Goal: Task Accomplishment & Management: Complete application form

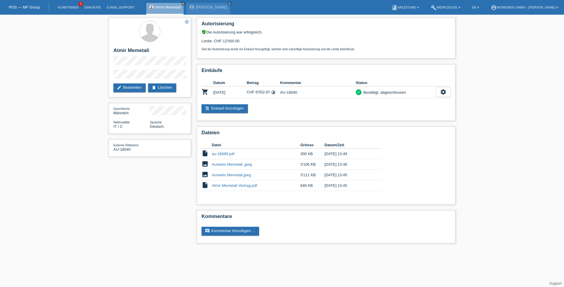
click at [26, 7] on link "POS — MF Group" at bounding box center [24, 7] width 31 height 4
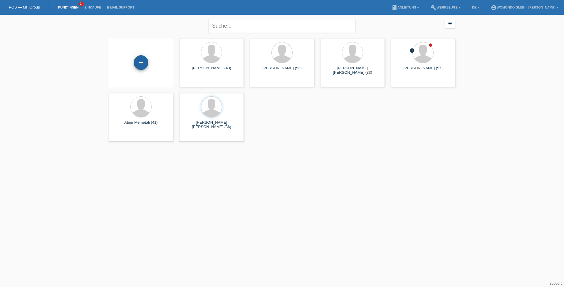
click at [140, 62] on div "+" at bounding box center [141, 62] width 15 height 15
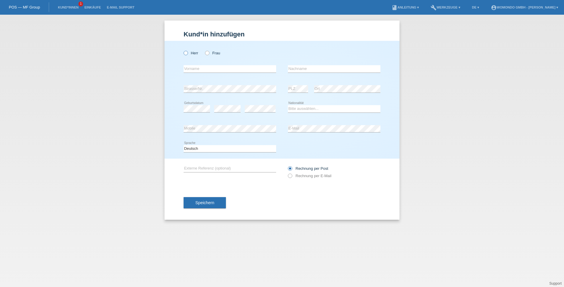
click at [183, 50] on icon at bounding box center [183, 50] width 0 height 0
click at [187, 54] on input "Herr" at bounding box center [186, 53] width 4 height 4
radio input "true"
type input "[PERSON_NAME]"
type input "Cheah"
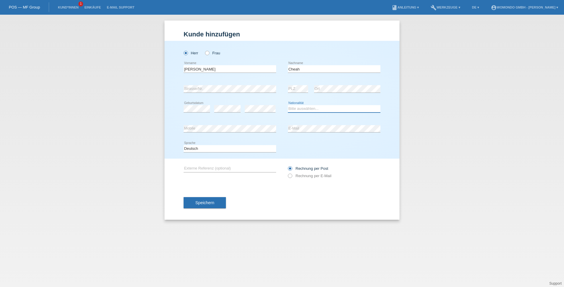
select select "DE"
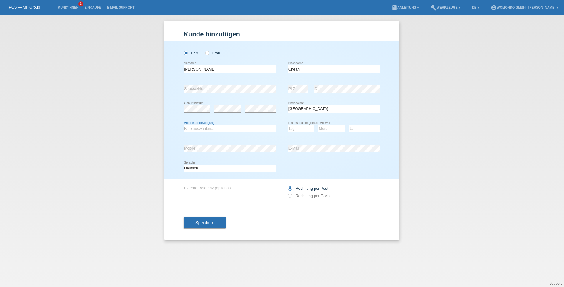
select select "B"
select select "16"
select select "11"
select select "2014"
click at [197, 188] on input "text" at bounding box center [230, 188] width 93 height 7
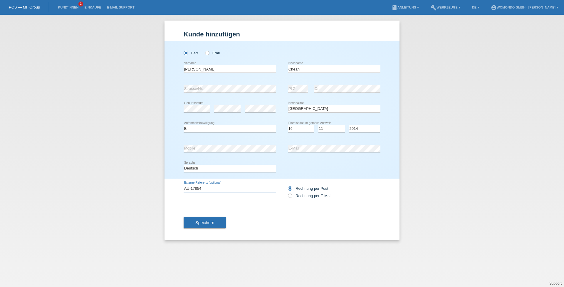
type input "AU-17854"
click at [216, 224] on button "Speichern" at bounding box center [205, 222] width 42 height 11
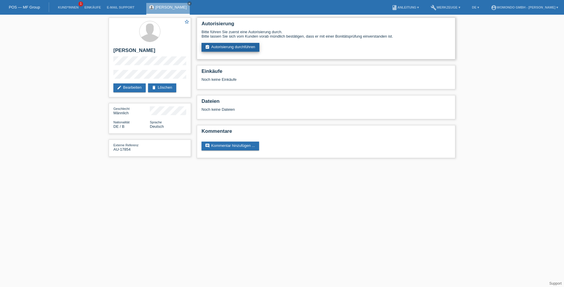
click at [237, 48] on link "assignment_turned_in Autorisierung durchführen" at bounding box center [231, 47] width 58 height 9
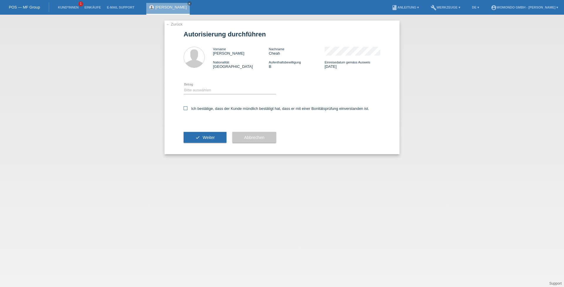
click at [185, 108] on icon at bounding box center [186, 108] width 4 height 4
click at [185, 108] on input "Ich bestätige, dass der Kunde mündlich bestätigt hat, dass er mit einer Bonität…" at bounding box center [186, 108] width 4 height 4
checkbox input "true"
select select "3"
click at [211, 139] on span "Weiter" at bounding box center [209, 137] width 12 height 5
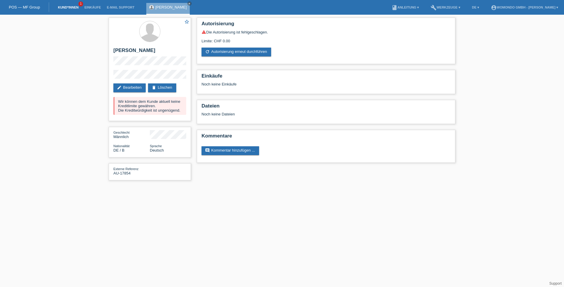
click at [58, 7] on link "Kund*innen" at bounding box center [68, 8] width 26 height 4
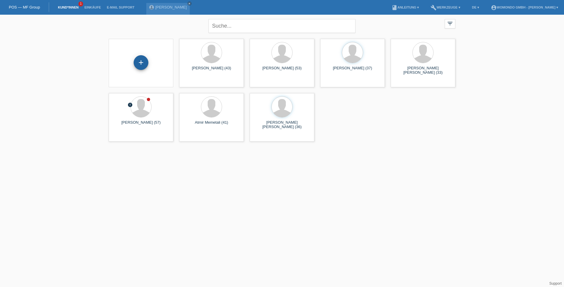
click at [142, 64] on div "+" at bounding box center [141, 62] width 15 height 15
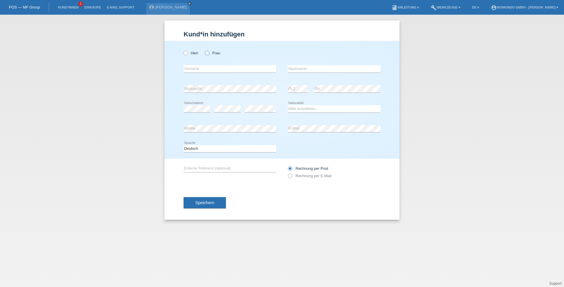
click at [204, 50] on icon at bounding box center [204, 50] width 0 height 0
click at [208, 51] on input "Frau" at bounding box center [207, 53] width 4 height 4
radio input "true"
type input "[PERSON_NAME]"
type input "Nesvarova"
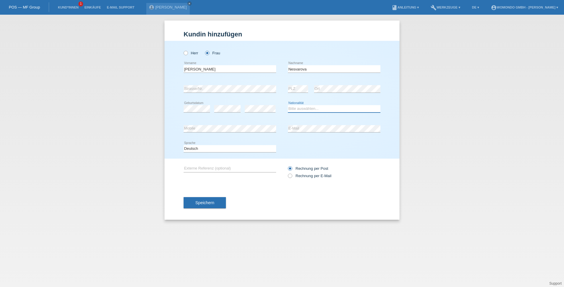
select select "CZ"
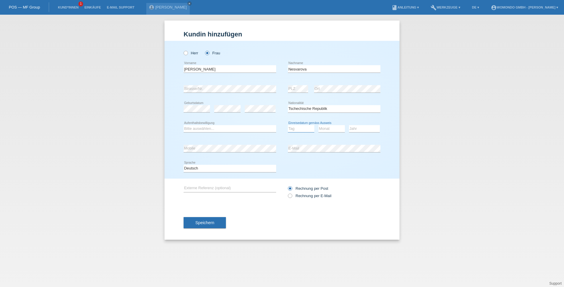
select select "09"
select select "08"
select select "2022"
select select "B"
click at [196, 187] on input "text" at bounding box center [230, 188] width 93 height 7
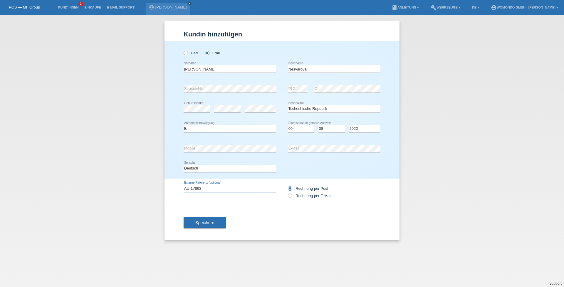
type input "AU-17863"
click at [206, 225] on span "Speichern" at bounding box center [204, 222] width 19 height 5
click at [214, 225] on span "Speichern" at bounding box center [204, 222] width 19 height 5
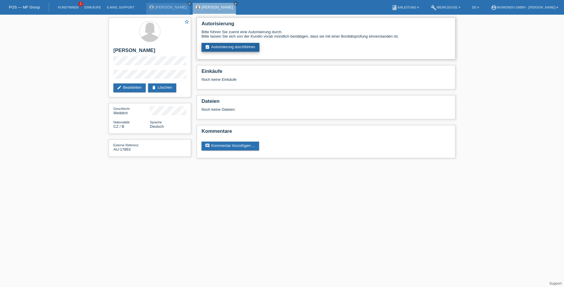
click at [246, 48] on link "assignment_turned_in Autorisierung durchführen" at bounding box center [231, 47] width 58 height 9
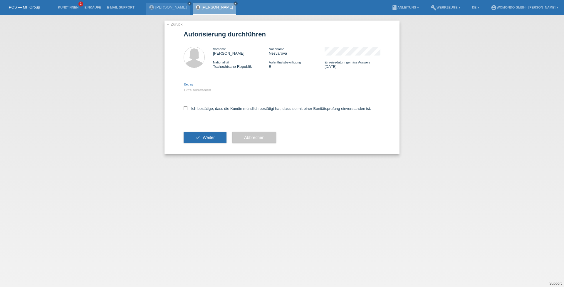
select select "3"
click at [187, 108] on icon at bounding box center [186, 108] width 4 height 4
click at [187, 108] on input "Ich bestätige, dass die Kundin mündlich bestätigt hat, dass sie mit einer Bonit…" at bounding box center [186, 108] width 4 height 4
checkbox input "true"
click at [211, 140] on button "check Weiter" at bounding box center [205, 137] width 43 height 11
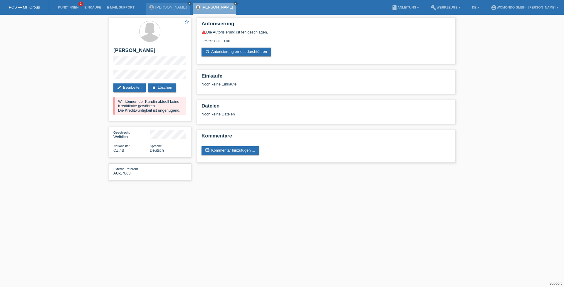
click at [30, 8] on link "POS — MF Group" at bounding box center [24, 7] width 31 height 4
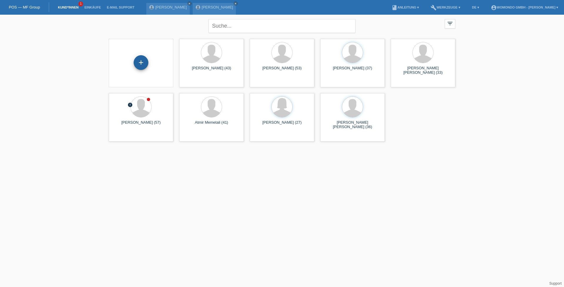
click at [143, 62] on div "+" at bounding box center [141, 62] width 15 height 15
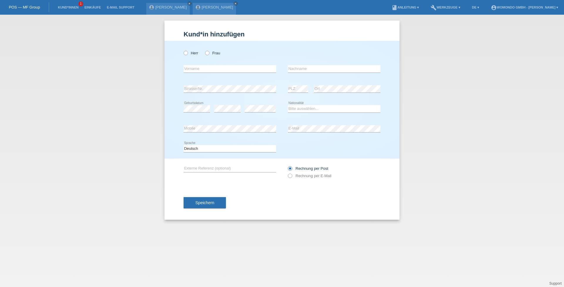
drag, startPoint x: 184, startPoint y: 53, endPoint x: 194, endPoint y: 60, distance: 13.0
click at [183, 50] on icon at bounding box center [183, 50] width 0 height 0
click at [184, 53] on input "Herr" at bounding box center [186, 53] width 4 height 4
radio input "true"
type input "Muhamed"
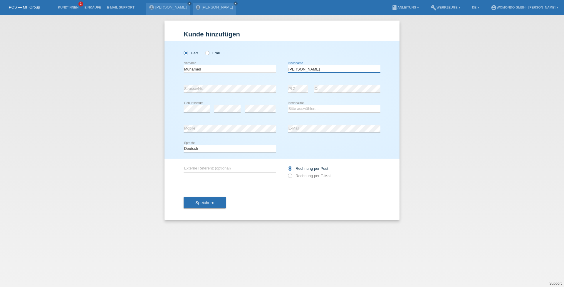
type input "Abdulazizi"
click at [201, 168] on input "text" at bounding box center [230, 168] width 93 height 7
click at [248, 130] on div "error Mobile error E-Mail" at bounding box center [282, 129] width 197 height 20
click at [97, 124] on div "Kund*in hinzufügen Kunde hinzufügen Kundin hinzufügen Herr Frau Muhamed error V…" at bounding box center [282, 151] width 564 height 272
drag, startPoint x: 308, startPoint y: 110, endPoint x: 156, endPoint y: 88, distance: 153.8
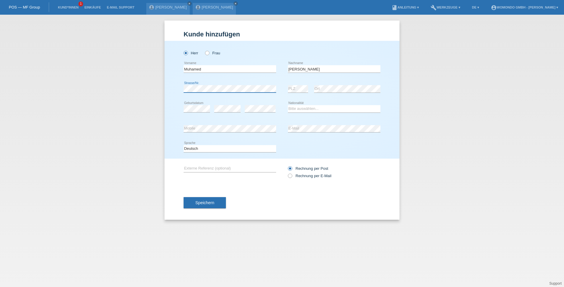
click at [156, 88] on div "Kund*in hinzufügen Kunde hinzufügen Kundin hinzufügen Herr Frau Muhamed error V…" at bounding box center [282, 151] width 564 height 272
click at [241, 85] on div "error Strasse/Nr. error PLZ error Ort" at bounding box center [282, 89] width 197 height 20
select select "DZ"
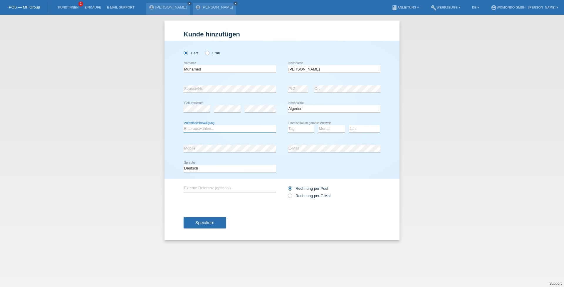
select select "B"
select select "21"
select select "08"
select select "2023"
click at [237, 190] on input "text" at bounding box center [230, 188] width 93 height 7
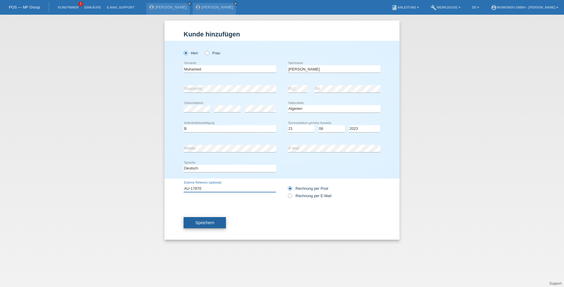
type input "AU-17870"
click at [208, 222] on span "Speichern" at bounding box center [204, 222] width 19 height 5
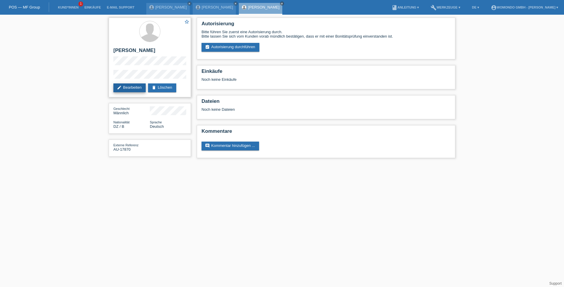
click at [130, 88] on link "edit Bearbeiten" at bounding box center [129, 87] width 32 height 9
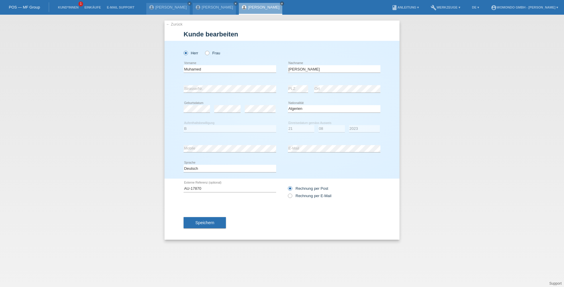
select select "DZ"
select select "B"
select select "21"
select select "08"
select select "2023"
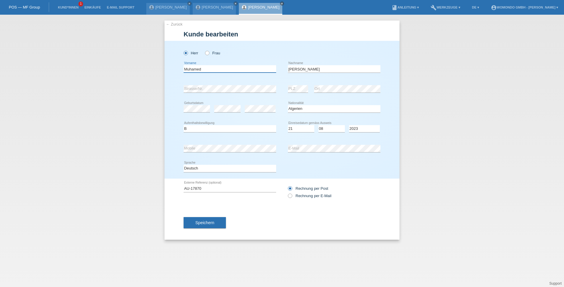
drag, startPoint x: 240, startPoint y: 69, endPoint x: 157, endPoint y: 63, distance: 83.4
drag, startPoint x: 218, startPoint y: 68, endPoint x: 173, endPoint y: 69, distance: 44.7
click at [173, 69] on div "Herr Frau Muhamed error Vorname C" at bounding box center [282, 110] width 235 height 138
type input "Djalel"
type input "Abed"
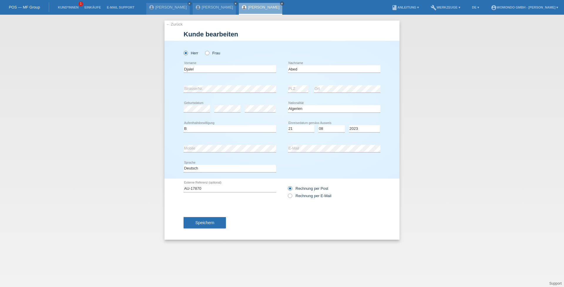
click at [214, 224] on span "Speichern" at bounding box center [204, 222] width 19 height 5
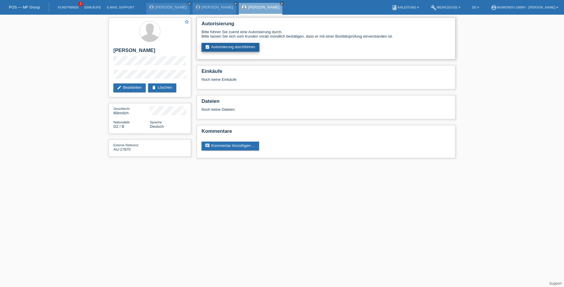
click at [234, 48] on link "assignment_turned_in Autorisierung durchführen" at bounding box center [231, 47] width 58 height 9
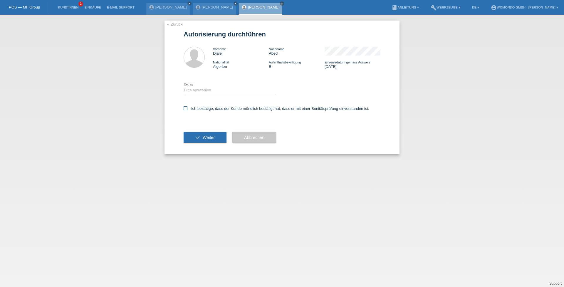
click at [187, 109] on icon at bounding box center [186, 108] width 4 height 4
click at [187, 109] on input "Ich bestätige, dass der Kunde mündlich bestätigt hat, dass er mit einer Bonität…" at bounding box center [186, 108] width 4 height 4
checkbox input "true"
click at [205, 141] on button "check Weiter" at bounding box center [205, 137] width 43 height 11
select select "3"
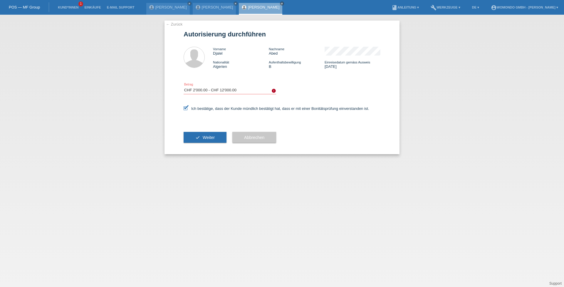
click at [203, 137] on span "Weiter" at bounding box center [209, 137] width 12 height 5
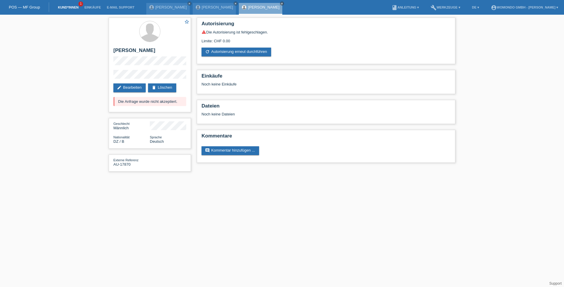
click at [68, 9] on link "Kund*innen" at bounding box center [68, 8] width 26 height 4
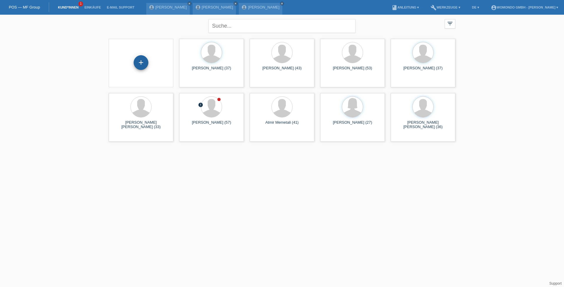
click at [144, 66] on div "+" at bounding box center [141, 62] width 15 height 15
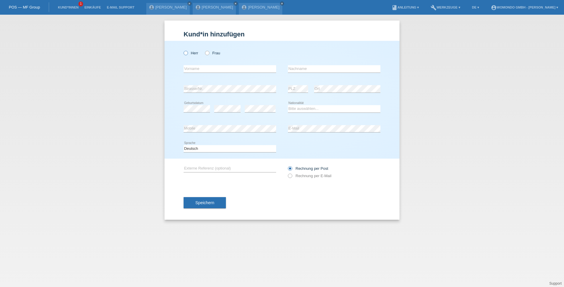
click at [183, 50] on icon at bounding box center [183, 50] width 0 height 0
click at [187, 54] on input "Herr" at bounding box center [186, 53] width 4 height 4
radio input "true"
type input "Nicolas"
type input "Dübendorfer"
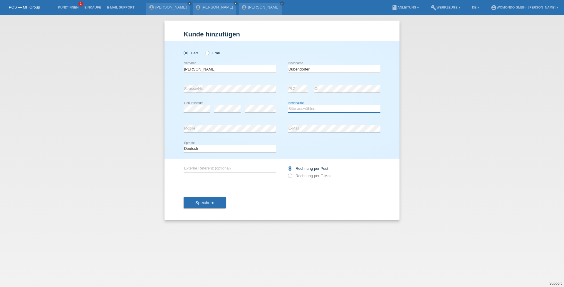
select select "SK"
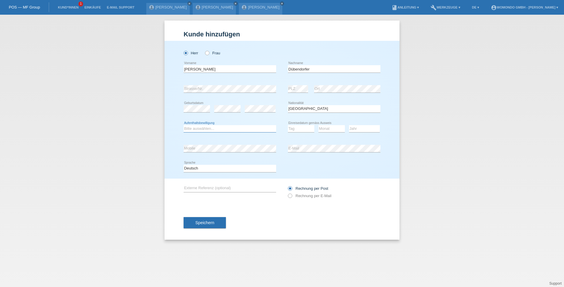
select select "B"
select select "25"
select select "03"
select select "2016"
click at [198, 188] on input "text" at bounding box center [230, 188] width 93 height 7
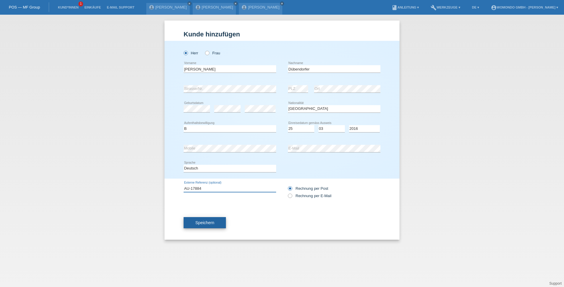
type input "AU-17884"
click at [203, 221] on span "Speichern" at bounding box center [204, 222] width 19 height 5
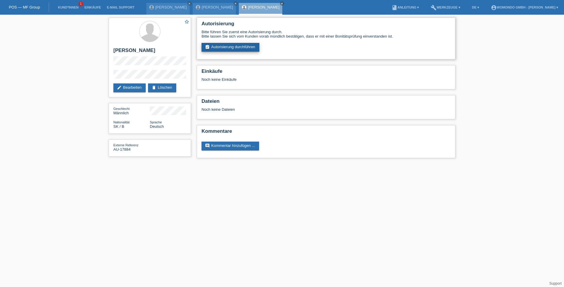
click at [245, 50] on link "assignment_turned_in Autorisierung durchführen" at bounding box center [231, 47] width 58 height 9
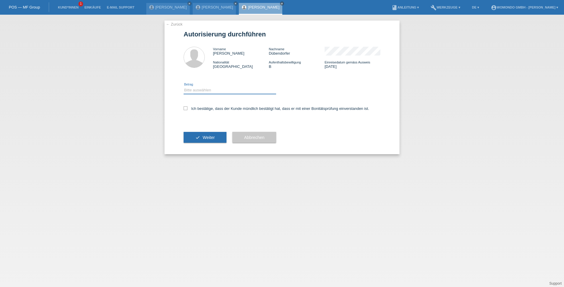
select select "3"
click at [187, 109] on icon at bounding box center [186, 108] width 4 height 4
click at [187, 109] on input "Ich bestätige, dass der Kunde mündlich bestätigt hat, dass er mit einer Bonität…" at bounding box center [186, 108] width 4 height 4
checkbox input "true"
click at [204, 139] on span "Weiter" at bounding box center [209, 137] width 12 height 5
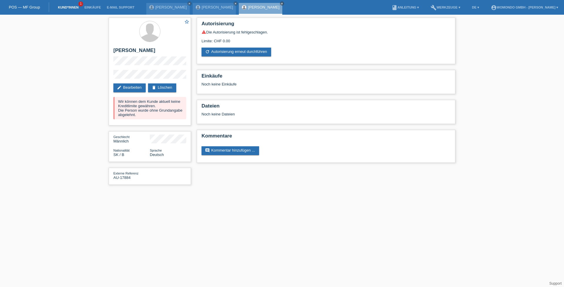
click at [69, 8] on link "Kund*innen" at bounding box center [68, 8] width 26 height 4
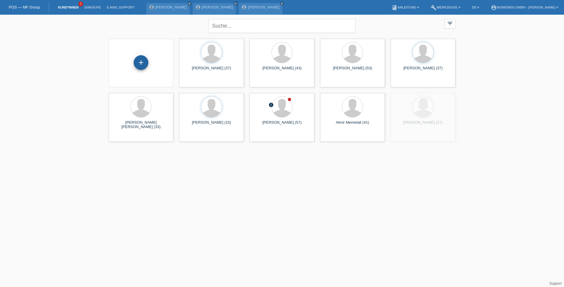
click at [145, 62] on div "+" at bounding box center [141, 62] width 15 height 15
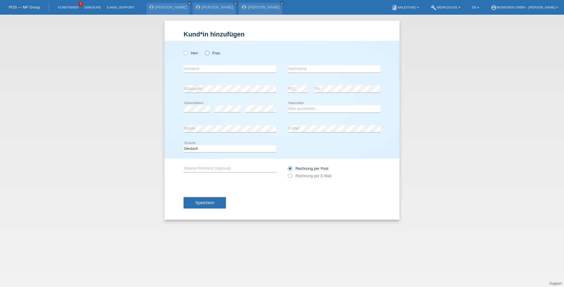
click at [204, 50] on icon at bounding box center [204, 50] width 0 height 0
click at [206, 51] on input "Frau" at bounding box center [207, 53] width 4 height 4
radio input "true"
type input "Sona"
type input "Dübendorfer"
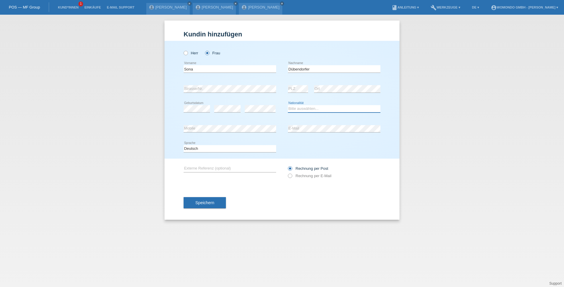
select select "SK"
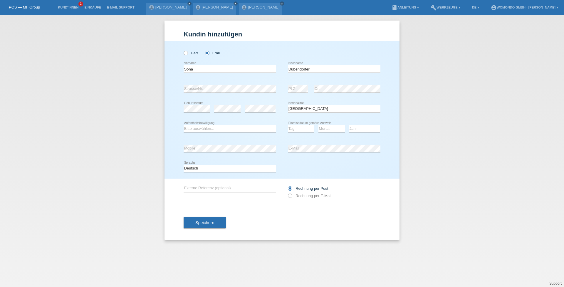
click at [238, 133] on div "Bitte auswählen... C B B - Flüchtlingsstatus Andere error Aufenthaltsbewilligung" at bounding box center [230, 129] width 93 height 20
select select "B"
select select "01"
select select "11"
select select "2015"
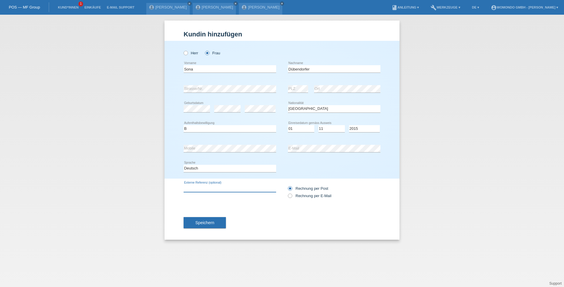
click at [215, 187] on input "text" at bounding box center [230, 188] width 93 height 7
type input "AU-17885"
click at [209, 222] on span "Speichern" at bounding box center [204, 222] width 19 height 5
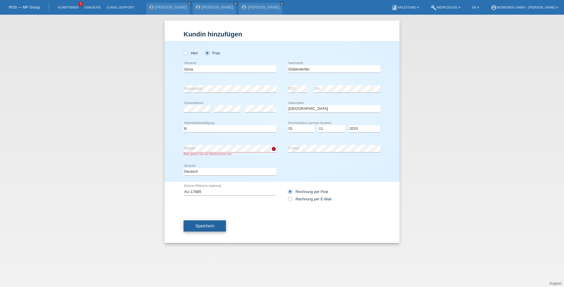
click at [208, 226] on span "Speichern" at bounding box center [204, 226] width 19 height 5
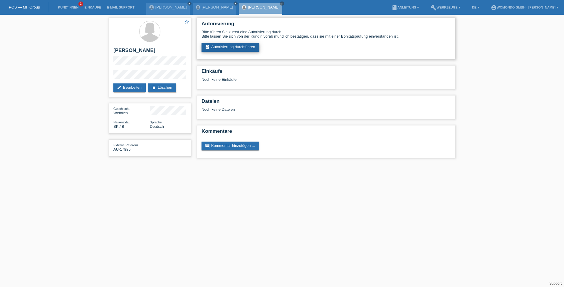
click at [230, 48] on link "assignment_turned_in Autorisierung durchführen" at bounding box center [231, 47] width 58 height 9
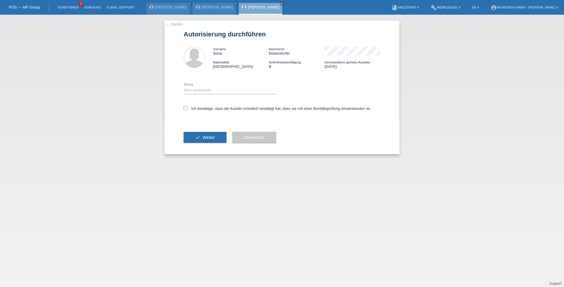
click at [210, 94] on icon at bounding box center [230, 94] width 93 height 0
select select "3"
click at [185, 109] on icon at bounding box center [186, 108] width 4 height 4
click at [185, 109] on input "Ich bestätige, dass die Kundin mündlich bestätigt hat, dass sie mit einer Bonit…" at bounding box center [186, 108] width 4 height 4
checkbox input "true"
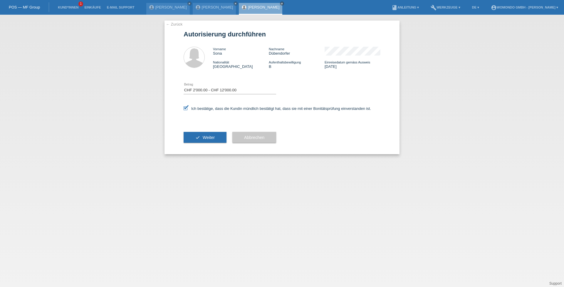
click at [207, 140] on button "check Weiter" at bounding box center [205, 137] width 43 height 11
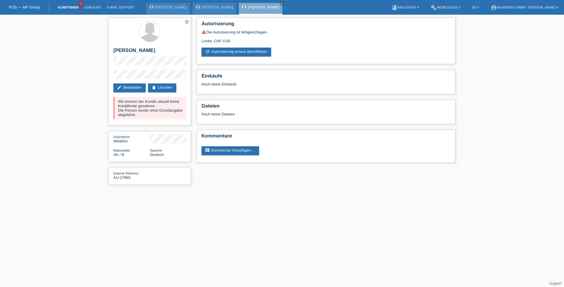
click at [73, 8] on link "Kund*innen" at bounding box center [68, 8] width 26 height 4
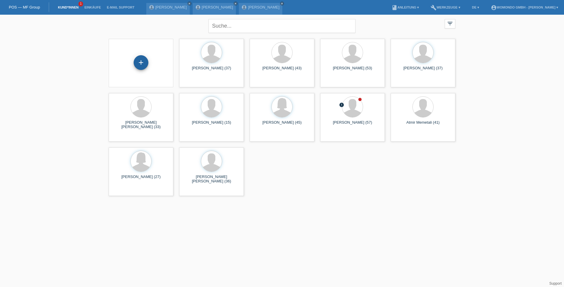
click at [142, 62] on div "+" at bounding box center [141, 62] width 15 height 15
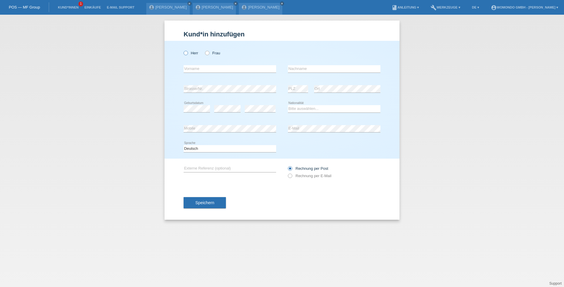
click at [191, 54] on label "Herr" at bounding box center [191, 53] width 15 height 4
click at [187, 54] on input "Herr" at bounding box center [186, 53] width 4 height 4
radio input "true"
type input "Pewee"
type input "Plastina"
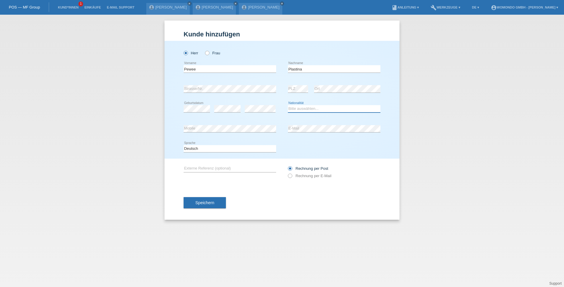
select select "PH"
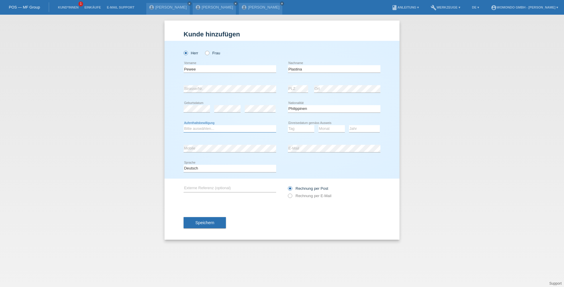
select select "C"
select select "27"
select select "06"
select select "2022"
click at [210, 187] on input "text" at bounding box center [230, 188] width 93 height 7
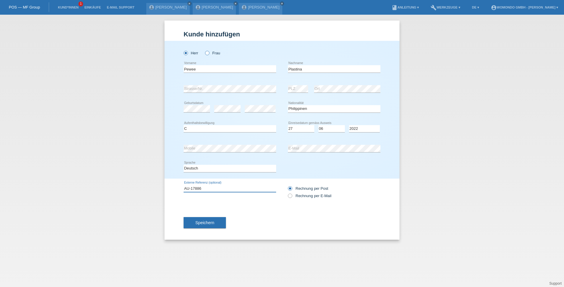
type input "AU-17886"
click at [210, 54] on label "Frau" at bounding box center [212, 53] width 15 height 4
click at [209, 54] on input "Frau" at bounding box center [207, 53] width 4 height 4
radio input "true"
click at [215, 224] on button "Speichern" at bounding box center [205, 222] width 42 height 11
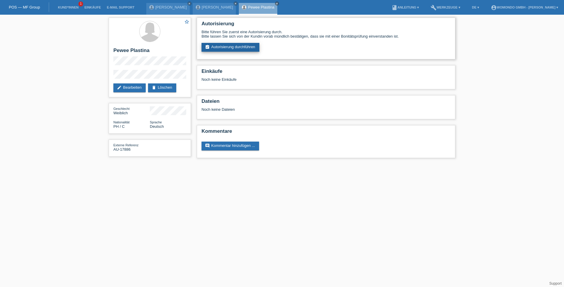
click at [235, 49] on link "assignment_turned_in Autorisierung durchführen" at bounding box center [231, 47] width 58 height 9
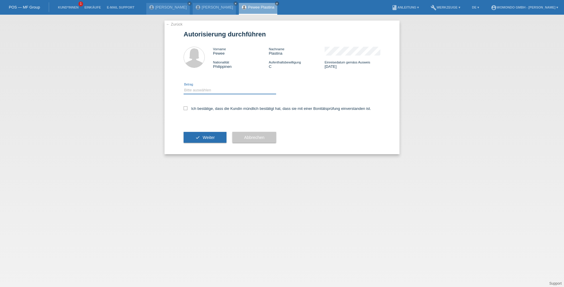
select select "3"
click at [185, 108] on icon at bounding box center [186, 108] width 4 height 4
click at [185, 108] on input "Ich bestätige, dass die Kundin mündlich bestätigt hat, dass sie mit einer Bonit…" at bounding box center [186, 108] width 4 height 4
checkbox input "true"
click at [203, 138] on span "Weiter" at bounding box center [209, 137] width 12 height 5
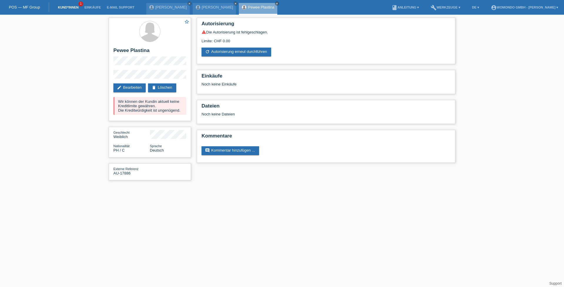
click at [69, 8] on link "Kund*innen" at bounding box center [68, 8] width 26 height 4
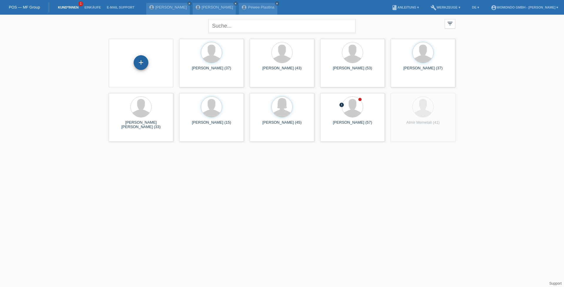
click at [144, 63] on div "+" at bounding box center [141, 62] width 15 height 15
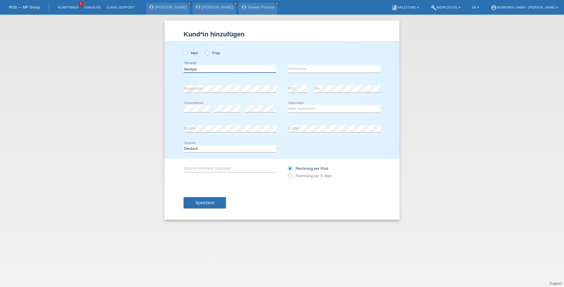
type input "Mevljan"
type input "Ajrulai"
click at [204, 50] on icon at bounding box center [204, 50] width 0 height 0
click at [209, 54] on input "Frau" at bounding box center [207, 53] width 4 height 4
radio input "true"
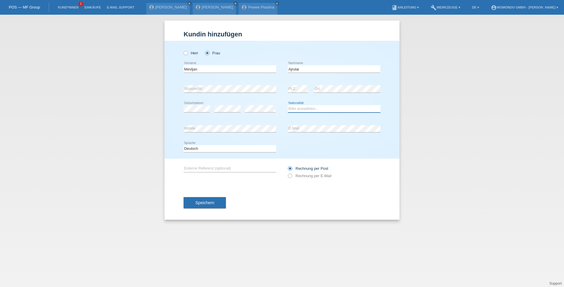
select select "MK"
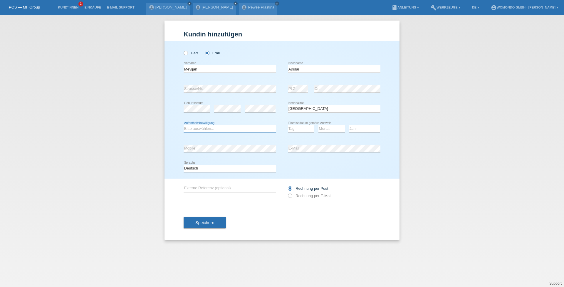
select select "C"
select select "09"
select select "06"
select select "2001"
click at [199, 189] on input "text" at bounding box center [230, 188] width 93 height 7
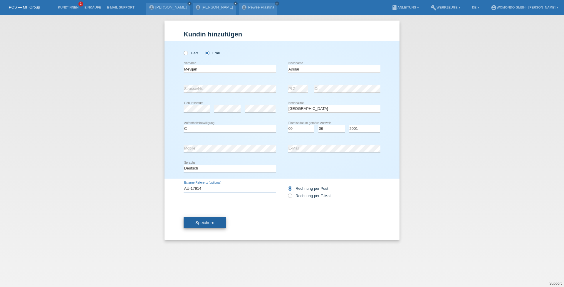
type input "AU-17914"
click at [209, 224] on span "Speichern" at bounding box center [204, 222] width 19 height 5
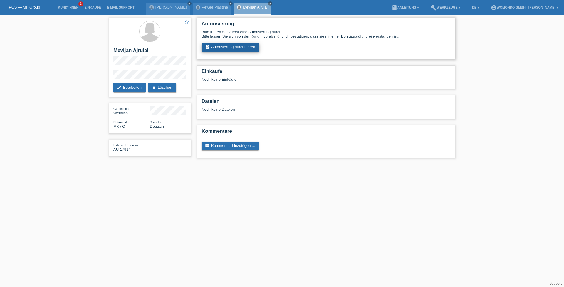
click at [235, 46] on link "assignment_turned_in Autorisierung durchführen" at bounding box center [231, 47] width 58 height 9
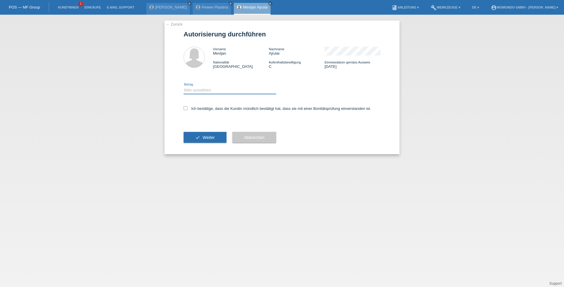
select select "3"
click at [184, 107] on icon at bounding box center [186, 108] width 4 height 4
click at [184, 107] on input "Ich bestätige, dass die Kundin mündlich bestätigt hat, dass sie mit einer Bonit…" at bounding box center [186, 108] width 4 height 4
checkbox input "true"
click at [197, 136] on button "check Weiter" at bounding box center [205, 137] width 43 height 11
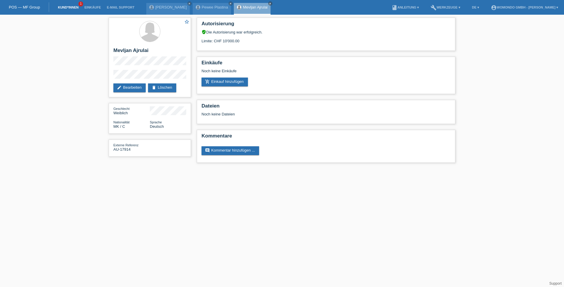
click at [71, 8] on link "Kund*innen" at bounding box center [68, 8] width 26 height 4
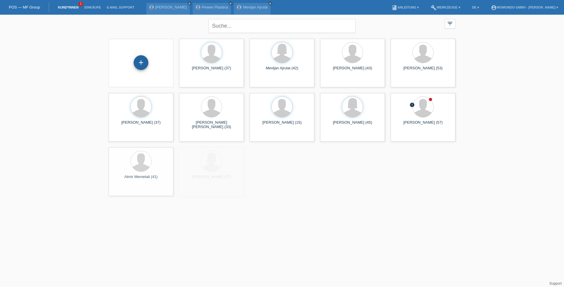
click at [145, 63] on div "+" at bounding box center [141, 62] width 15 height 15
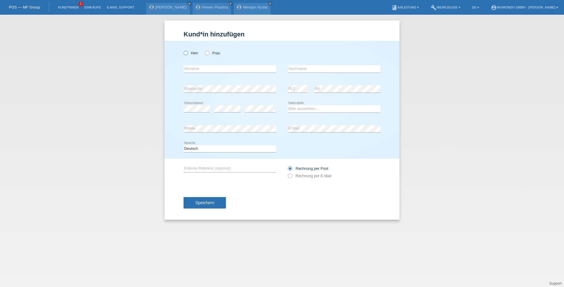
click at [189, 53] on label "Herr" at bounding box center [191, 53] width 15 height 4
click at [187, 53] on input "Herr" at bounding box center [186, 53] width 4 height 4
radio input "true"
click at [187, 68] on input "text" at bounding box center [230, 68] width 93 height 7
type input "Mile"
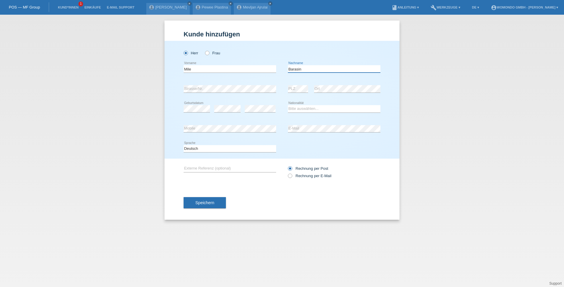
type input "Barasin"
select select "BA"
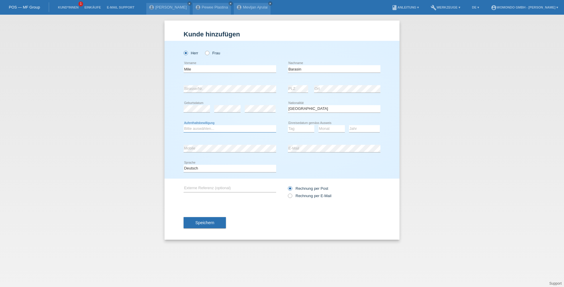
select select "B"
select select "02"
select select "11"
select select "2013"
click at [209, 186] on input "text" at bounding box center [230, 188] width 93 height 7
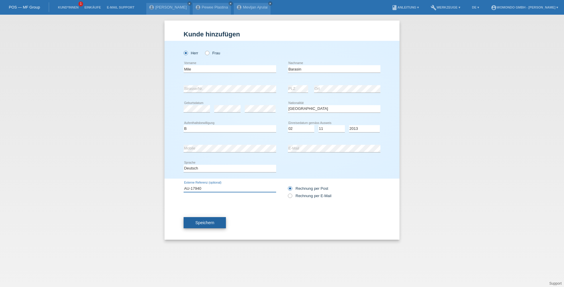
type input "AU-17940"
click at [222, 221] on button "Speichern" at bounding box center [205, 222] width 42 height 11
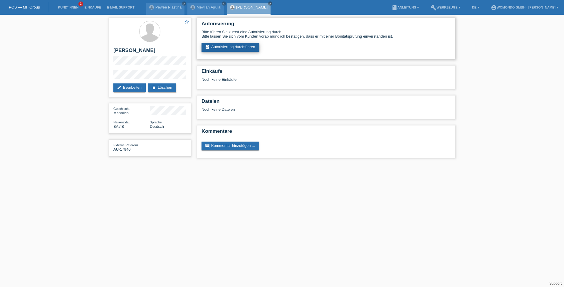
click at [244, 47] on link "assignment_turned_in Autorisierung durchführen" at bounding box center [231, 47] width 58 height 9
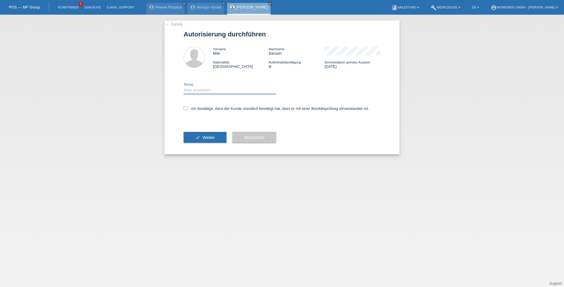
select select "3"
click at [187, 110] on label "Ich bestätige, dass der Kunde mündlich bestätigt hat, dass er mit einer Bonität…" at bounding box center [277, 108] width 186 height 4
click at [187, 110] on input "Ich bestätige, dass der Kunde mündlich bestätigt hat, dass er mit einer Bonität…" at bounding box center [186, 108] width 4 height 4
checkbox input "true"
click at [199, 138] on button "check Weiter" at bounding box center [205, 137] width 43 height 11
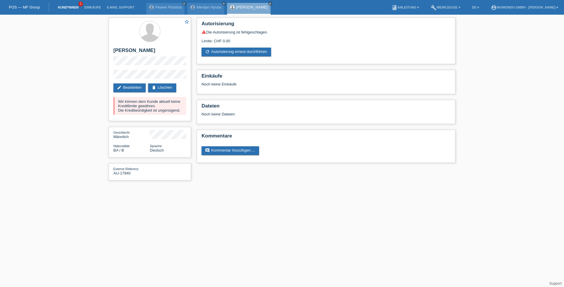
click at [72, 8] on link "Kund*innen" at bounding box center [68, 8] width 26 height 4
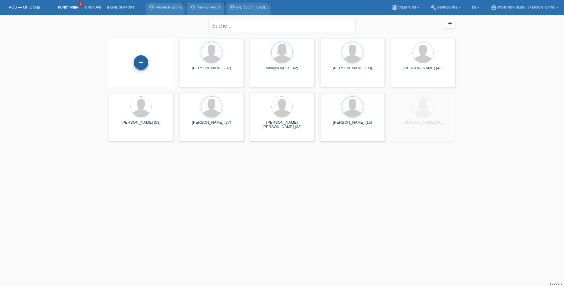
click at [144, 65] on div "+" at bounding box center [141, 62] width 15 height 15
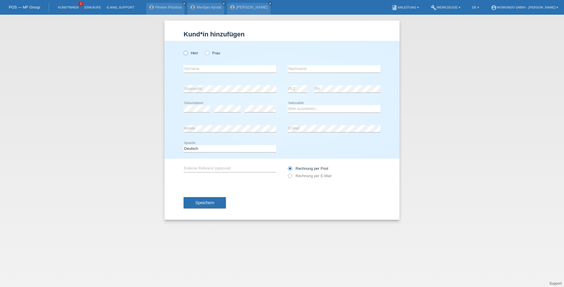
click at [189, 54] on label "Herr" at bounding box center [191, 53] width 15 height 4
click at [187, 54] on input "Herr" at bounding box center [186, 53] width 4 height 4
radio input "true"
type input "[PERSON_NAME]"
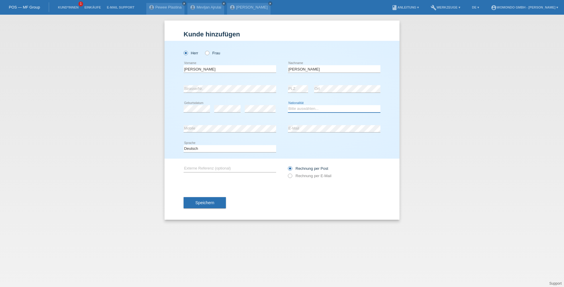
select select "CH"
click at [203, 172] on input "text" at bounding box center [230, 168] width 93 height 7
type input "AU-17942"
click at [209, 199] on button "Speichern" at bounding box center [205, 202] width 42 height 11
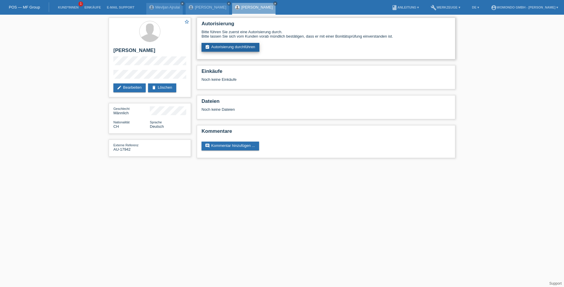
click at [248, 48] on link "assignment_turned_in Autorisierung durchführen" at bounding box center [231, 47] width 58 height 9
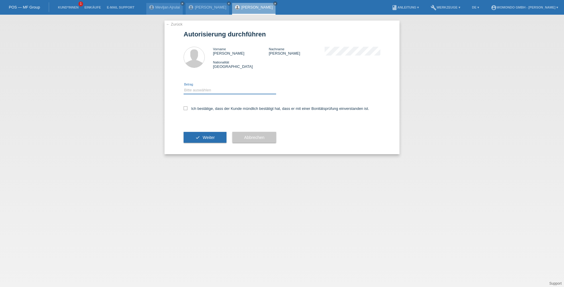
select select "3"
click at [185, 108] on icon at bounding box center [186, 108] width 4 height 4
click at [185, 108] on input "Ich bestätige, dass der Kunde mündlich bestätigt hat, dass er mit einer Bonität…" at bounding box center [186, 108] width 4 height 4
checkbox input "true"
click at [203, 137] on span "Weiter" at bounding box center [209, 137] width 12 height 5
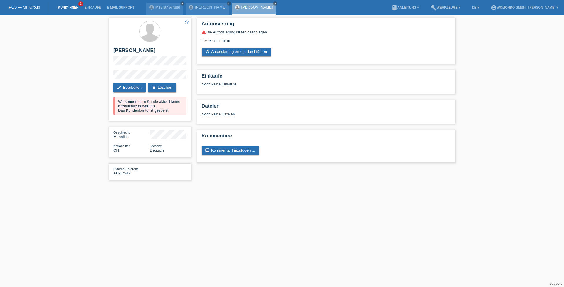
click at [68, 7] on link "Kund*innen" at bounding box center [68, 8] width 26 height 4
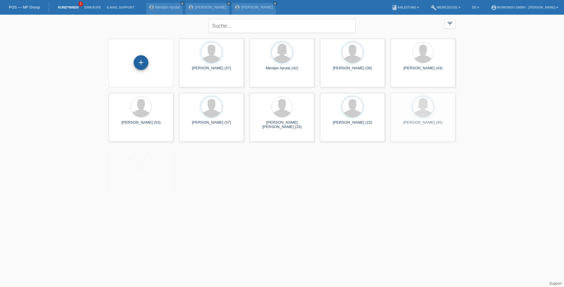
click at [144, 63] on div "+" at bounding box center [141, 62] width 15 height 15
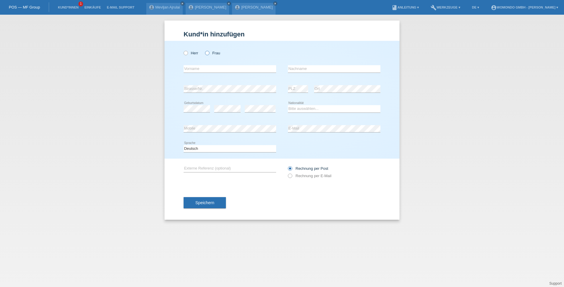
click at [204, 50] on icon at bounding box center [204, 50] width 0 height 0
click at [209, 53] on input "Frau" at bounding box center [207, 53] width 4 height 4
radio input "true"
type input "Barbara"
type input "Daepp"
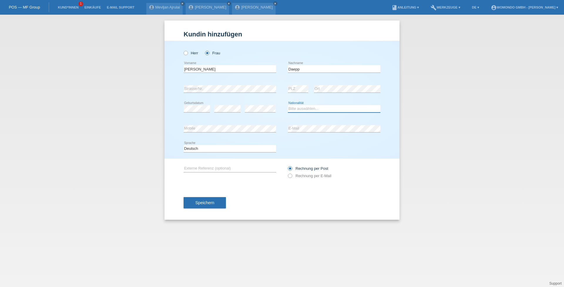
select select "CH"
click at [204, 166] on input "text" at bounding box center [230, 168] width 93 height 7
type input "AU-17955"
click at [204, 203] on span "Speichern" at bounding box center [204, 202] width 19 height 5
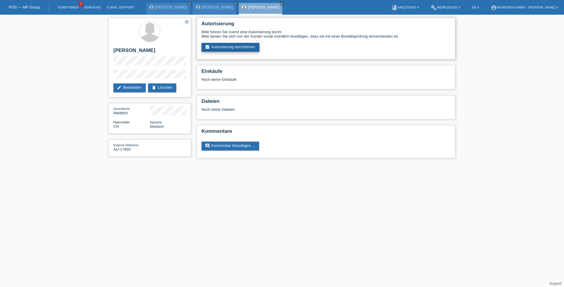
click at [217, 47] on link "assignment_turned_in Autorisierung durchführen" at bounding box center [231, 47] width 58 height 9
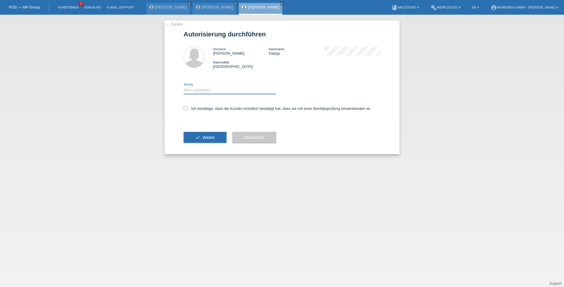
select select "3"
click at [187, 108] on icon at bounding box center [186, 108] width 4 height 4
click at [187, 108] on input "Ich bestätige, dass die Kundin mündlich bestätigt hat, dass sie mit einer Bonit…" at bounding box center [186, 108] width 4 height 4
checkbox input "true"
click at [211, 138] on span "Weiter" at bounding box center [209, 137] width 12 height 5
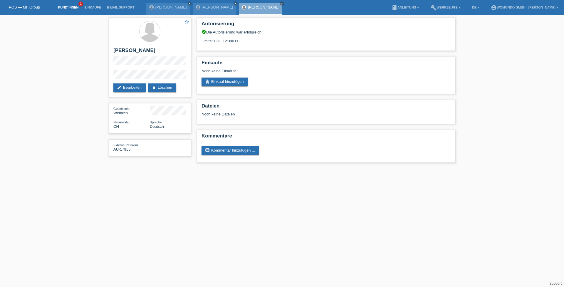
click at [67, 7] on link "Kund*innen" at bounding box center [68, 8] width 26 height 4
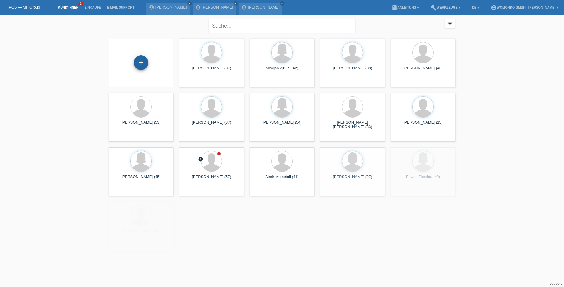
click at [136, 64] on div "+" at bounding box center [141, 62] width 15 height 15
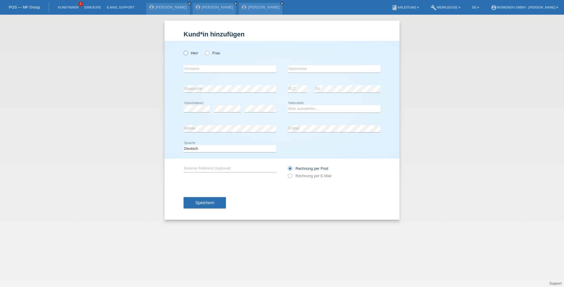
click at [190, 55] on label "Herr" at bounding box center [191, 53] width 15 height 4
click at [187, 55] on input "Herr" at bounding box center [186, 53] width 4 height 4
radio input "true"
type input "Souheil"
type input "Jalil"
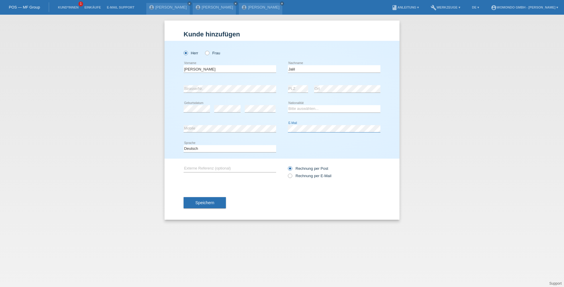
click at [284, 127] on div "error Mobile error E-Mail" at bounding box center [282, 129] width 197 height 20
select select "MA"
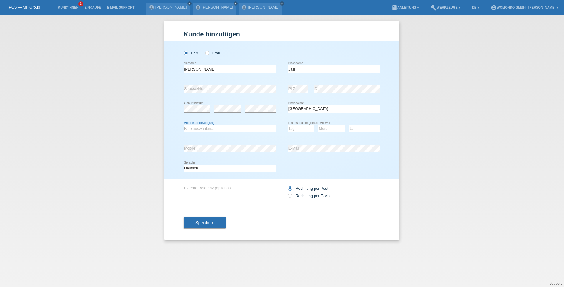
select select "C"
select select "26"
select select "12"
select select "2004"
click at [202, 188] on input "text" at bounding box center [230, 188] width 93 height 7
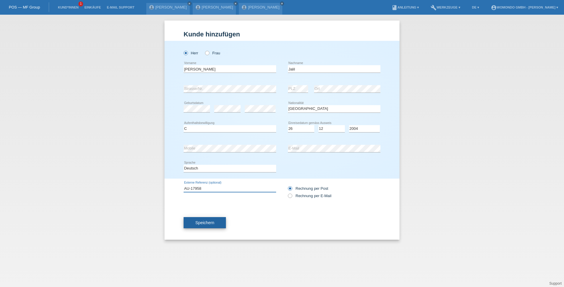
type input "AU-17958"
click at [209, 225] on button "Speichern" at bounding box center [205, 222] width 42 height 11
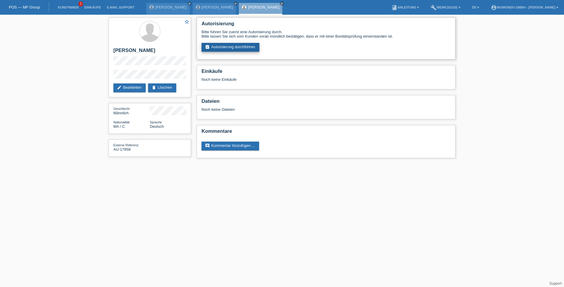
click at [231, 51] on link "assignment_turned_in Autorisierung durchführen" at bounding box center [231, 47] width 58 height 9
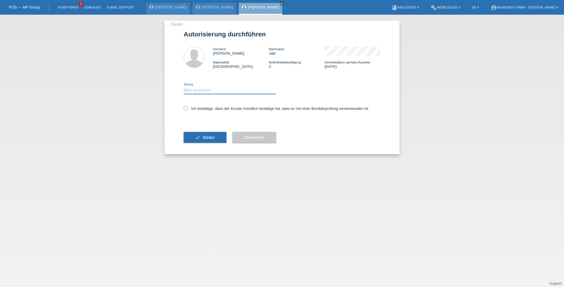
select select "3"
click at [185, 109] on icon at bounding box center [186, 108] width 4 height 4
click at [185, 109] on input "Ich bestätige, dass der Kunde mündlich bestätigt hat, dass er mit einer Bonität…" at bounding box center [186, 108] width 4 height 4
checkbox input "true"
click at [204, 139] on span "Weiter" at bounding box center [209, 137] width 12 height 5
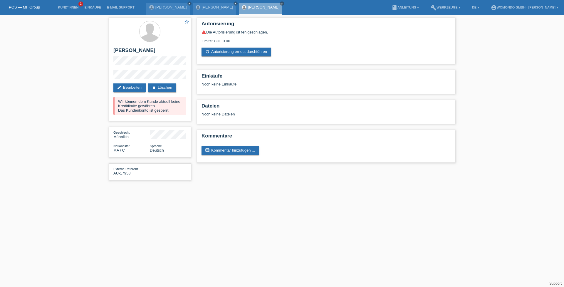
click at [70, 9] on li "Kund*innen 1" at bounding box center [68, 7] width 26 height 15
click at [69, 7] on link "Kund*innen" at bounding box center [68, 8] width 26 height 4
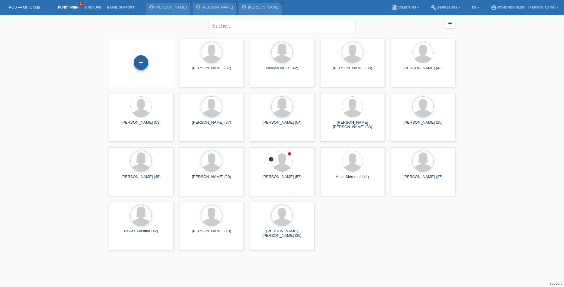
click at [142, 66] on div "+" at bounding box center [141, 62] width 15 height 15
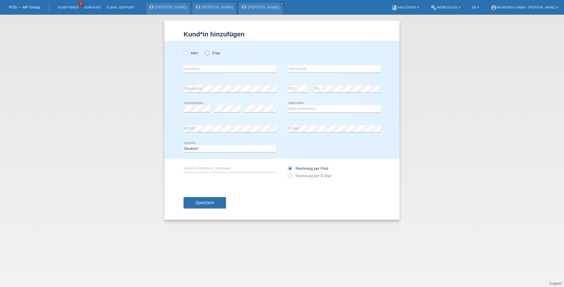
click at [204, 50] on icon at bounding box center [204, 50] width 0 height 0
click at [208, 53] on input "Frau" at bounding box center [207, 53] width 4 height 4
radio input "true"
type input "Meltem"
type input "Subasioglu"
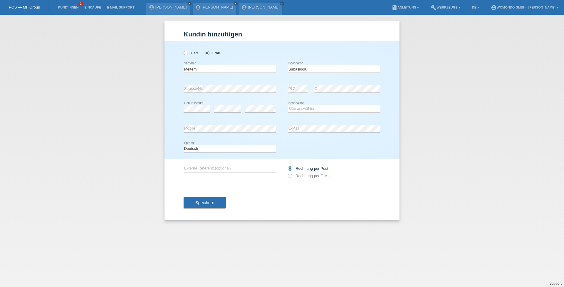
click at [222, 105] on div "error" at bounding box center [227, 109] width 26 height 20
select select "DE"
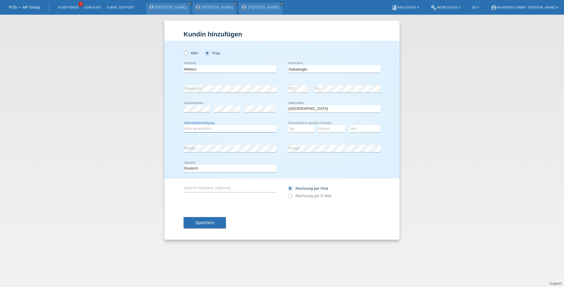
select select "B"
select select "08"
select select "2022"
select select "07"
click at [215, 189] on input "text" at bounding box center [230, 188] width 93 height 7
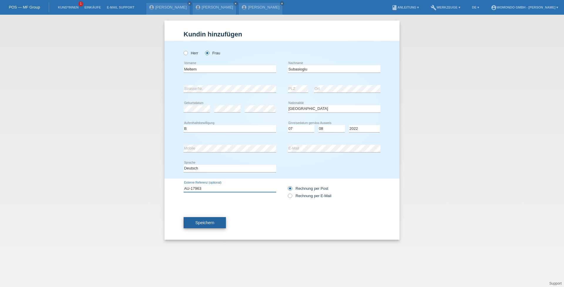
type input "AU-17963"
click at [207, 222] on span "Speichern" at bounding box center [204, 222] width 19 height 5
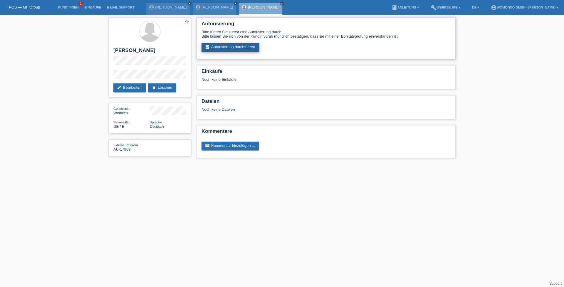
click at [227, 46] on link "assignment_turned_in Autorisierung durchführen" at bounding box center [231, 47] width 58 height 9
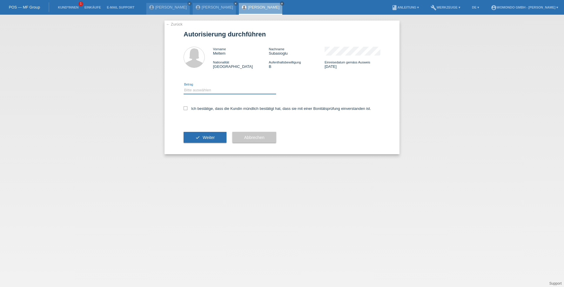
select select "3"
click at [188, 109] on label "Ich bestätige, dass die Kundin mündlich bestätigt hat, dass sie mit einer Bonit…" at bounding box center [277, 108] width 187 height 4
click at [187, 109] on input "Ich bestätige, dass die Kundin mündlich bestätigt hat, dass sie mit einer Bonit…" at bounding box center [186, 108] width 4 height 4
checkbox input "true"
click at [203, 137] on span "Weiter" at bounding box center [209, 137] width 12 height 5
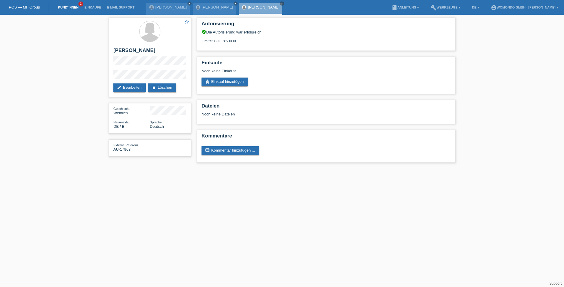
click at [64, 9] on link "Kund*innen" at bounding box center [68, 8] width 26 height 4
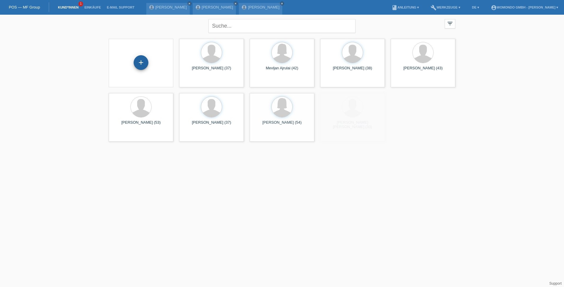
click at [140, 63] on div "+" at bounding box center [141, 62] width 15 height 15
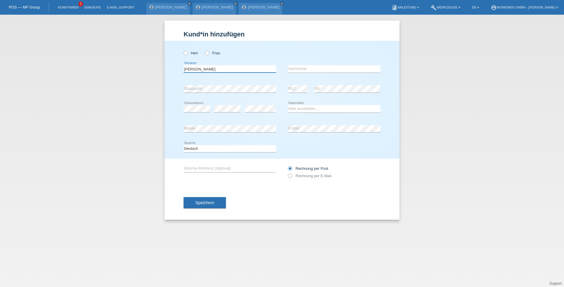
type input "Jean Carlos"
type input "Toscano Fuentes"
click at [183, 50] on icon at bounding box center [183, 50] width 0 height 0
click at [186, 52] on input "Herr" at bounding box center [186, 53] width 4 height 4
radio input "true"
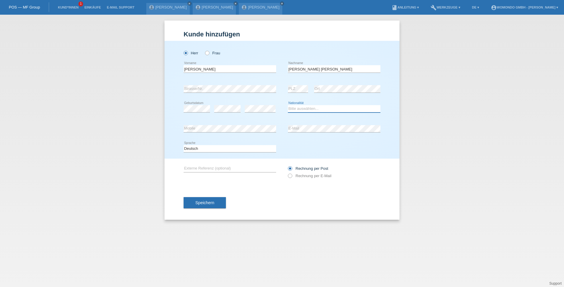
select select "ES"
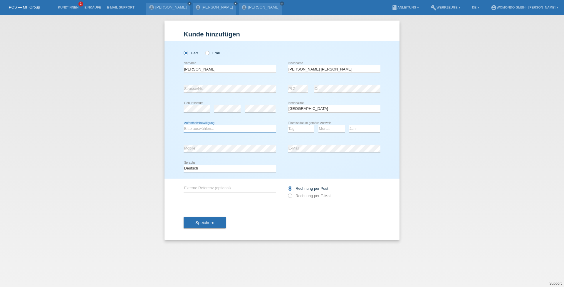
select select "O"
select select "16"
select select "01"
select select "2022"
drag, startPoint x: 355, startPoint y: 128, endPoint x: 238, endPoint y: 152, distance: 119.3
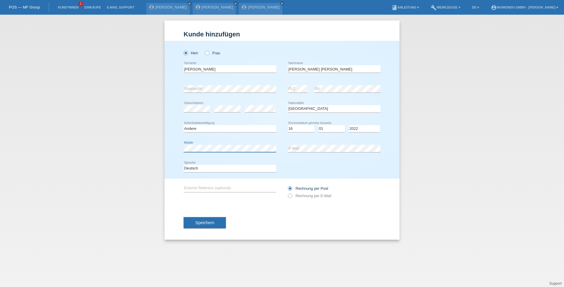
click at [238, 152] on div "error Mobile" at bounding box center [230, 149] width 93 height 8
click at [201, 189] on input "text" at bounding box center [230, 188] width 93 height 7
type input "AU-18009"
click at [207, 223] on span "Speichern" at bounding box center [204, 222] width 19 height 5
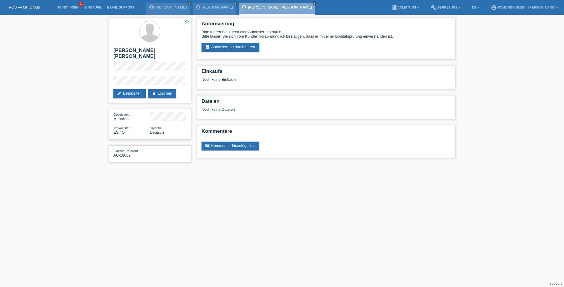
click at [207, 168] on html "POS — MF Group Kund*innen 1 Einkäufe E-Mail Support Souheil Jalil close close m…" at bounding box center [282, 84] width 564 height 168
click at [229, 47] on link "assignment_turned_in Autorisierung durchführen" at bounding box center [231, 47] width 58 height 9
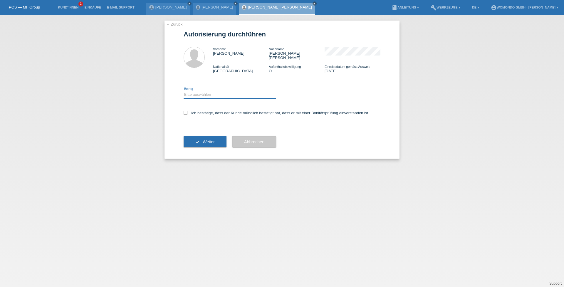
select select "3"
click at [188, 111] on label "Ich bestätige, dass der Kunde mündlich bestätigt hat, dass er mit einer Bonität…" at bounding box center [277, 113] width 186 height 4
click at [187, 111] on input "Ich bestätige, dass der Kunde mündlich bestätigt hat, dass er mit einer Bonität…" at bounding box center [186, 113] width 4 height 4
checkbox input "true"
click at [207, 141] on button "check Weiter" at bounding box center [205, 141] width 43 height 11
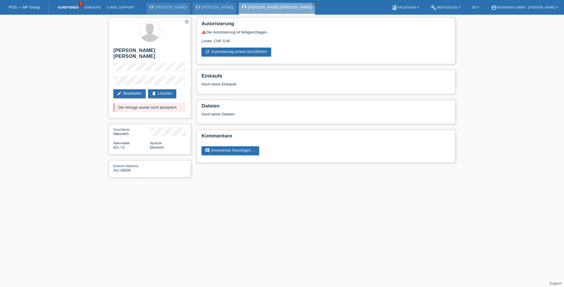
click at [67, 6] on link "Kund*innen" at bounding box center [68, 8] width 26 height 4
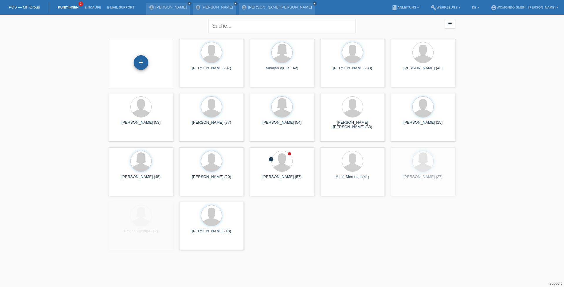
click at [140, 63] on div "+" at bounding box center [141, 62] width 15 height 15
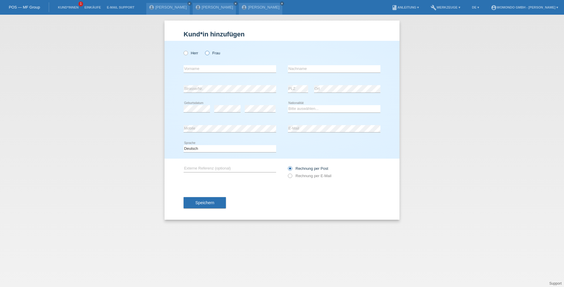
click at [204, 50] on icon at bounding box center [204, 50] width 0 height 0
click at [209, 53] on input "Frau" at bounding box center [207, 53] width 4 height 4
radio input "true"
paste input "Dekhang"
type input "Dekhang"
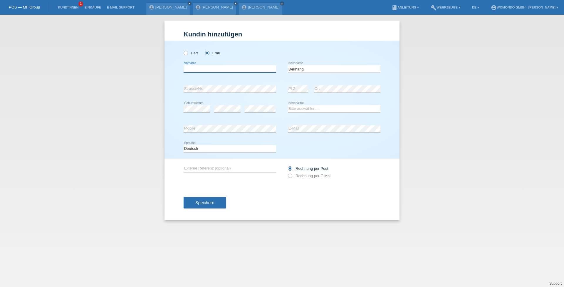
click at [200, 69] on input "text" at bounding box center [230, 68] width 93 height 7
paste input "[PERSON_NAME]"
type input "[PERSON_NAME]"
select select "CN"
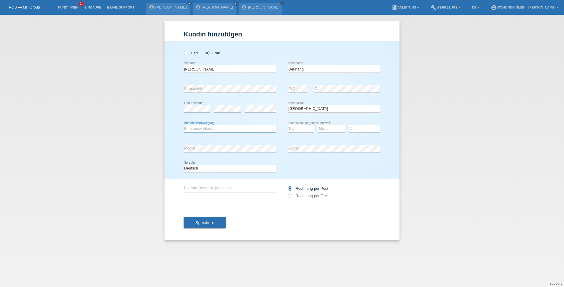
select select "O"
select select "04"
select select "09"
select select "2019"
click at [200, 188] on input "text" at bounding box center [230, 188] width 93 height 7
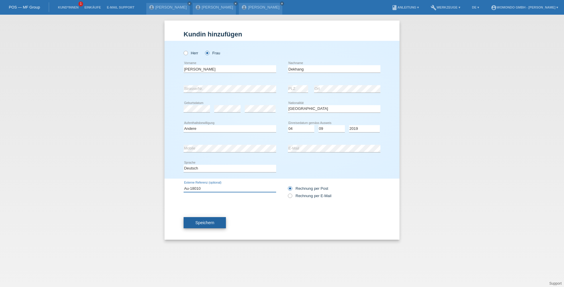
type input "Au-18010"
click at [206, 226] on button "Speichern" at bounding box center [205, 222] width 42 height 11
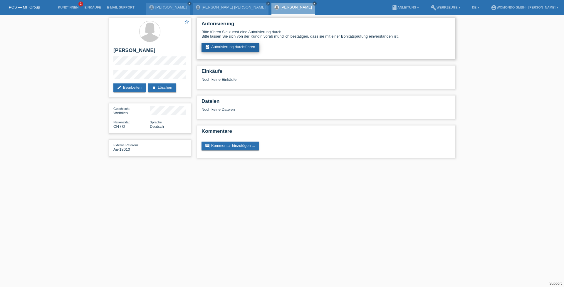
click at [238, 51] on link "assignment_turned_in Autorisierung durchführen" at bounding box center [231, 47] width 58 height 9
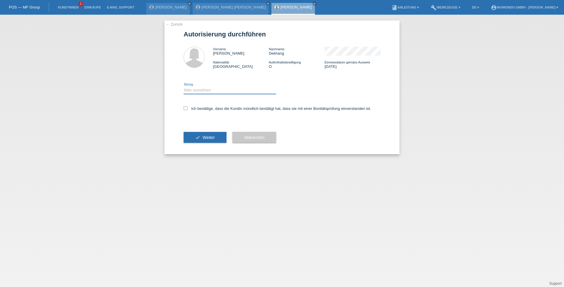
select select "3"
drag, startPoint x: 184, startPoint y: 108, endPoint x: 187, endPoint y: 108, distance: 3.2
click at [184, 108] on icon at bounding box center [186, 108] width 4 height 4
click at [184, 108] on input "Ich bestätige, dass die Kundin mündlich bestätigt hat, dass sie mit einer Bonit…" at bounding box center [186, 108] width 4 height 4
checkbox input "true"
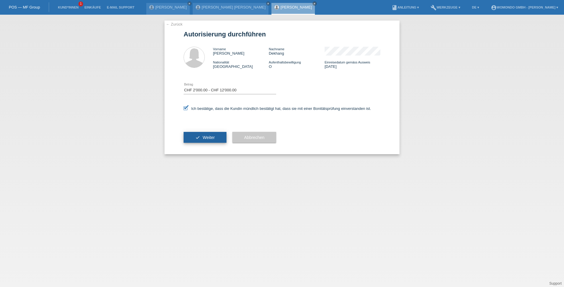
click at [207, 140] on span "Weiter" at bounding box center [209, 137] width 12 height 5
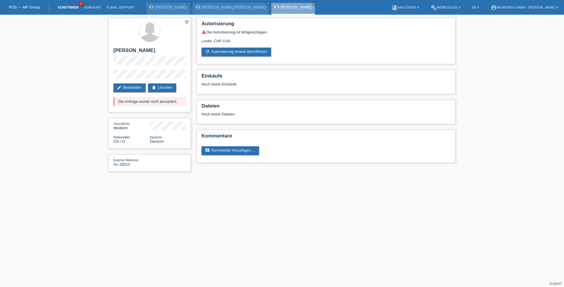
click at [75, 8] on link "Kund*innen" at bounding box center [68, 8] width 26 height 4
